Goal: Task Accomplishment & Management: Use online tool/utility

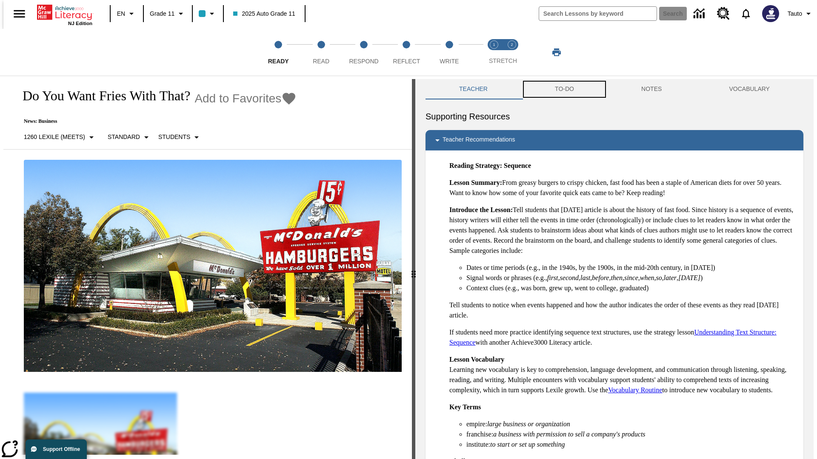
click at [564, 89] on button "TO-DO" at bounding box center [564, 89] width 86 height 20
